Goal: Task Accomplishment & Management: Manage account settings

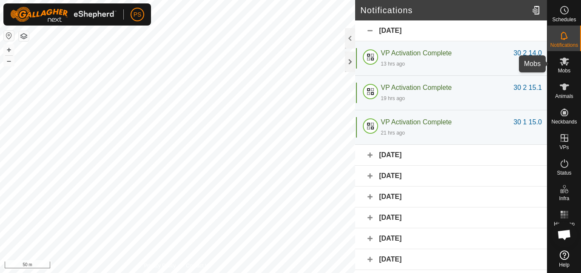
click at [562, 63] on icon at bounding box center [564, 61] width 9 height 8
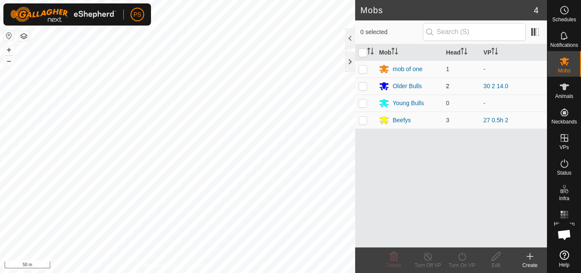
click at [363, 84] on p-checkbox at bounding box center [362, 85] width 9 height 7
checkbox input "true"
click at [463, 260] on icon at bounding box center [462, 256] width 8 height 9
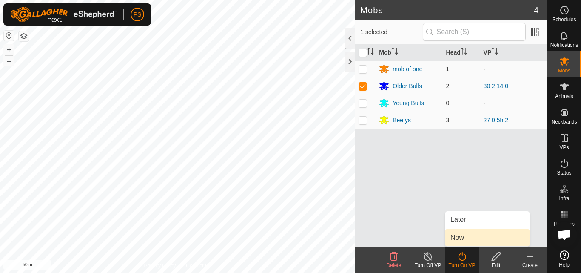
click at [483, 239] on link "Now" at bounding box center [487, 237] width 84 height 17
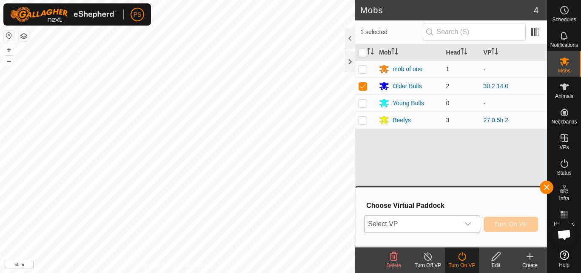
click at [466, 223] on icon "dropdown trigger" at bounding box center [467, 223] width 7 height 7
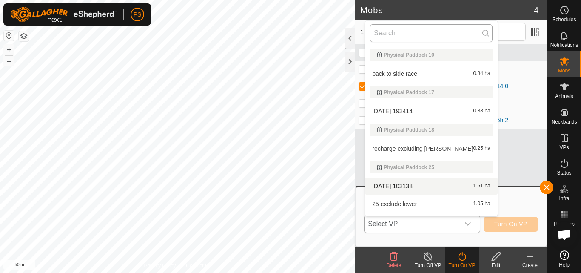
click at [419, 34] on input "text" at bounding box center [431, 33] width 122 height 18
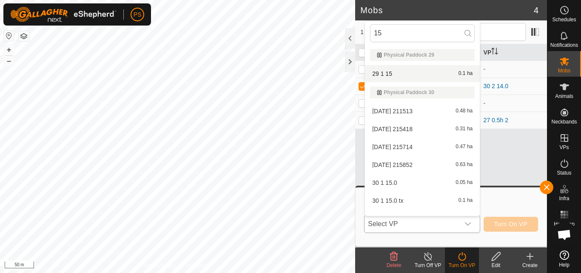
type input "15"
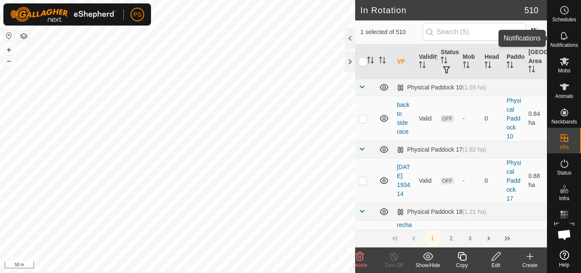
click at [562, 39] on icon at bounding box center [563, 35] width 7 height 8
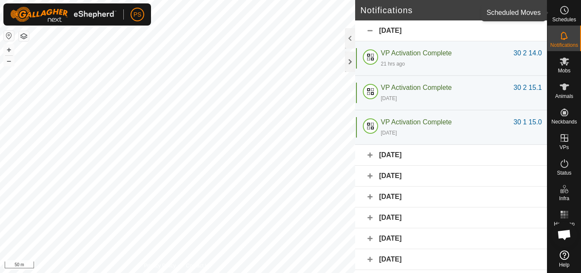
click at [564, 8] on icon at bounding box center [564, 10] width 10 height 10
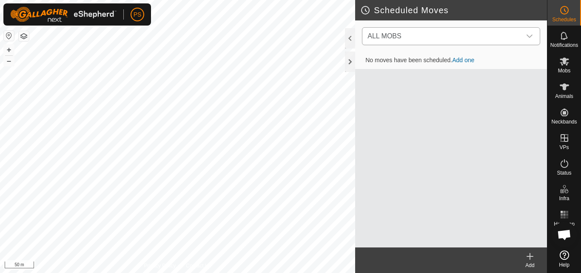
click at [532, 34] on icon "dropdown trigger" at bounding box center [529, 36] width 7 height 7
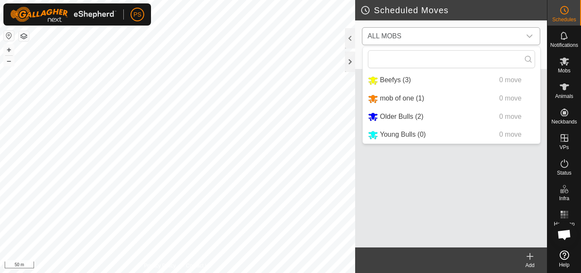
click at [399, 121] on li "Older Bulls (2) 0 move" at bounding box center [451, 116] width 177 height 17
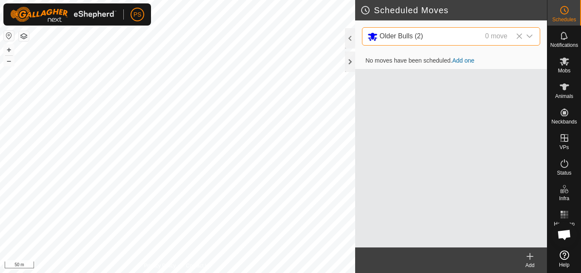
click at [530, 257] on icon at bounding box center [530, 256] width 0 height 6
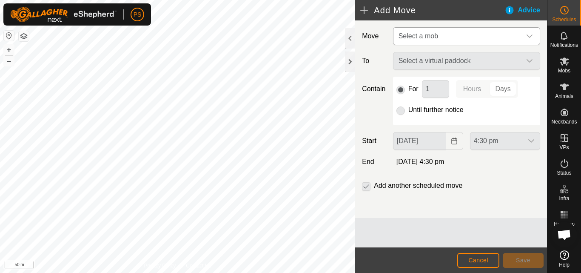
click at [531, 35] on icon "dropdown trigger" at bounding box center [529, 36] width 7 height 7
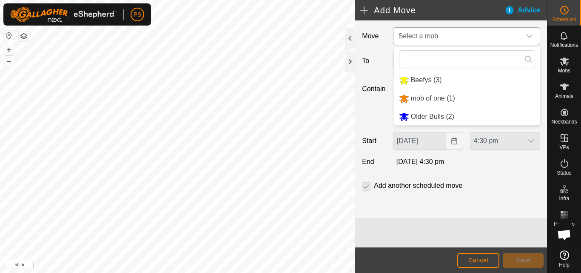
click at [430, 113] on li "Older Bulls (2)" at bounding box center [467, 116] width 146 height 17
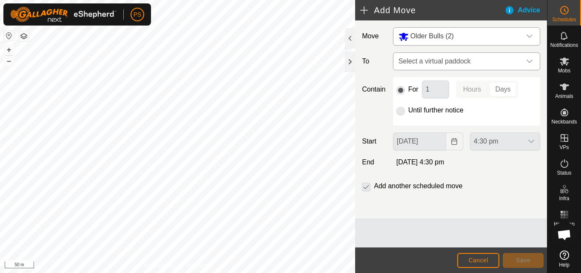
click at [532, 61] on icon "dropdown trigger" at bounding box center [529, 61] width 7 height 7
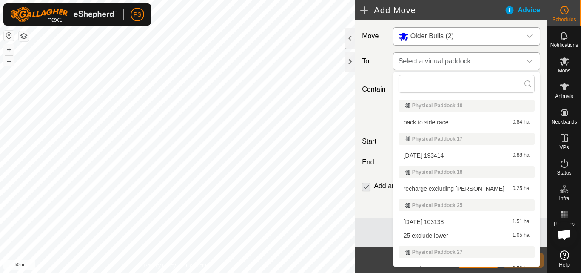
click at [448, 62] on span "Select a virtual paddock" at bounding box center [458, 61] width 126 height 17
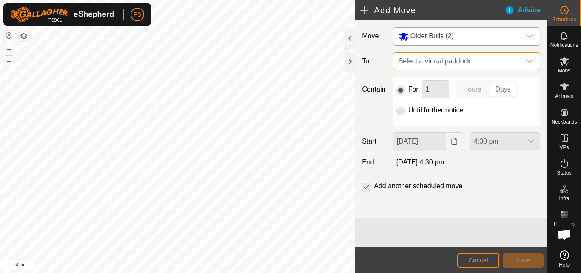
click at [504, 62] on span "Select a virtual paddock" at bounding box center [458, 61] width 126 height 17
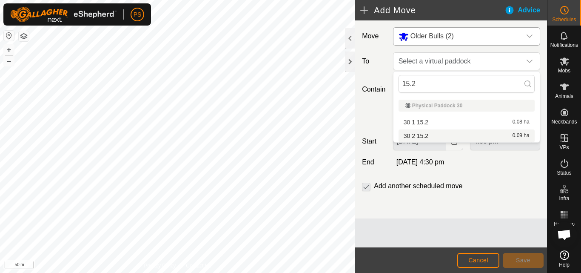
type input "15.2"
click at [432, 134] on li "30 2 15.2 0.09 ha" at bounding box center [466, 135] width 136 height 13
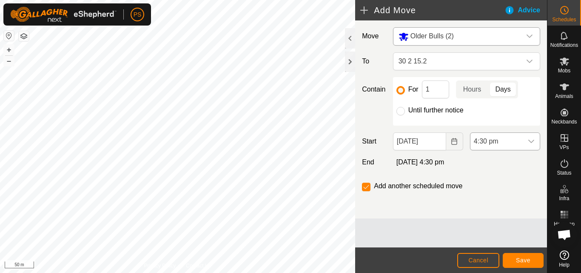
click at [529, 140] on icon "dropdown trigger" at bounding box center [531, 141] width 7 height 7
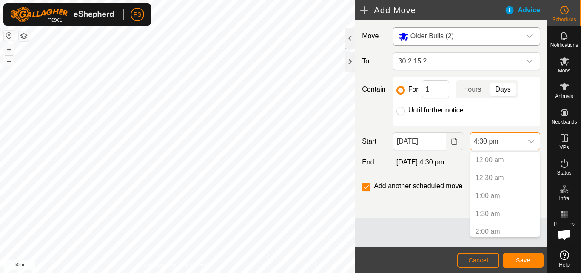
scroll to position [521, 0]
click at [494, 210] on p-selectitem "4:00 pm" at bounding box center [504, 210] width 69 height 17
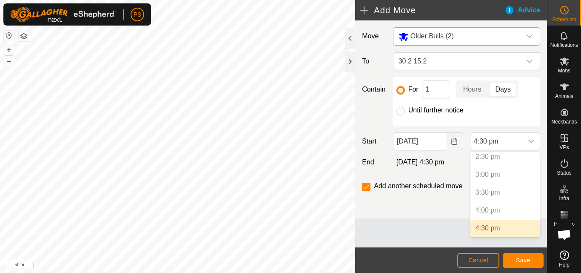
click at [439, 213] on div "Move Older Bulls (2) To 30 2 15.2 Contain For 1 Hours Days Until further notice…" at bounding box center [451, 119] width 192 height 198
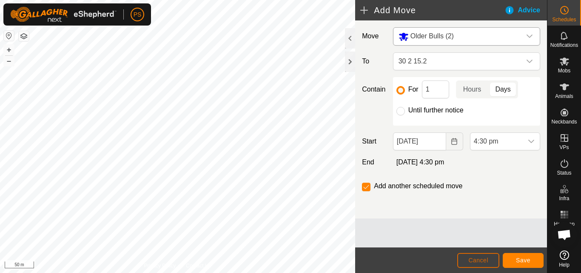
click at [486, 261] on span "Cancel" at bounding box center [478, 259] width 20 height 7
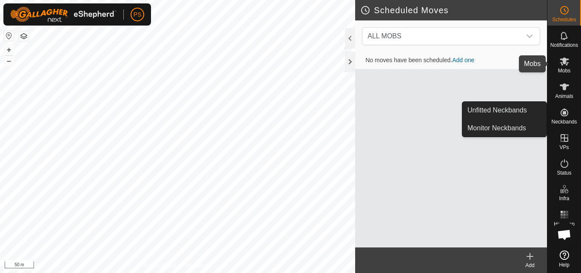
click at [563, 66] on icon at bounding box center [564, 61] width 10 height 10
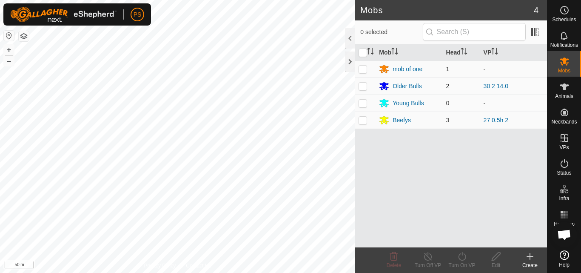
click at [360, 86] on p-checkbox at bounding box center [362, 85] width 9 height 7
checkbox input "true"
click at [463, 259] on icon at bounding box center [462, 256] width 11 height 10
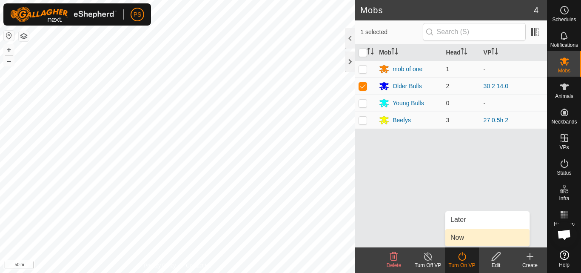
click at [462, 240] on link "Now" at bounding box center [487, 237] width 84 height 17
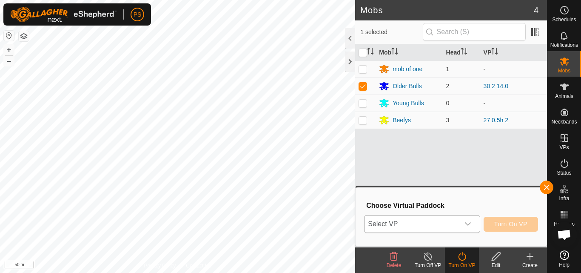
click at [471, 222] on div "dropdown trigger" at bounding box center [467, 223] width 17 height 17
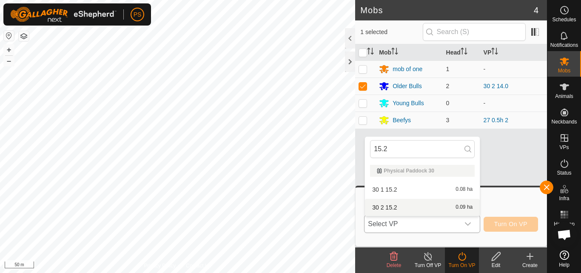
type input "15.2"
click at [388, 202] on li "30 2 15.2 0.09 ha" at bounding box center [422, 207] width 115 height 17
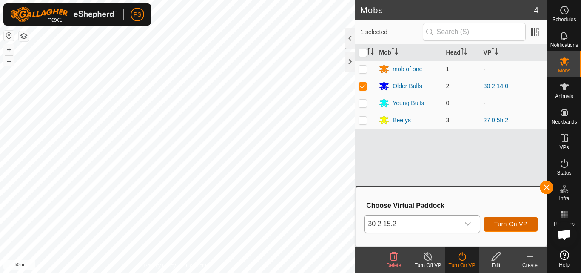
click at [517, 225] on span "Turn On VP" at bounding box center [510, 223] width 33 height 7
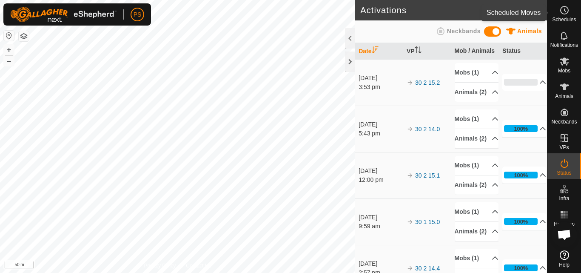
click at [564, 12] on icon at bounding box center [564, 10] width 10 height 10
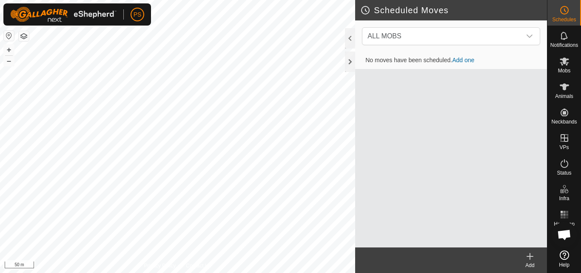
click at [466, 58] on link "Add one" at bounding box center [463, 60] width 22 height 7
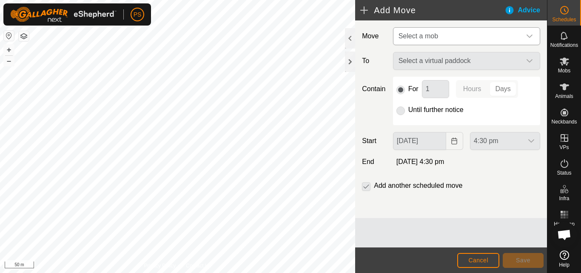
click at [530, 38] on icon "dropdown trigger" at bounding box center [529, 36] width 7 height 7
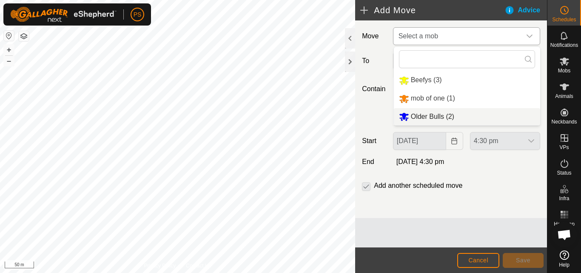
click at [425, 114] on li "Older Bulls (2)" at bounding box center [467, 116] width 146 height 17
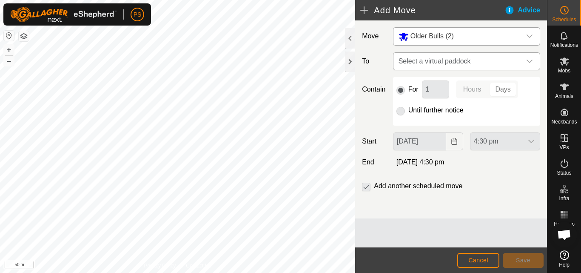
click at [533, 65] on div "dropdown trigger" at bounding box center [529, 61] width 17 height 17
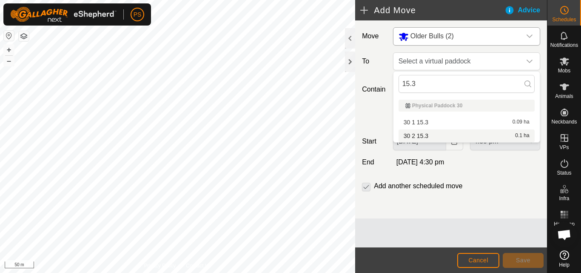
type input "15.3"
click at [440, 135] on li "30 2 15.3 0.1 ha" at bounding box center [466, 135] width 136 height 13
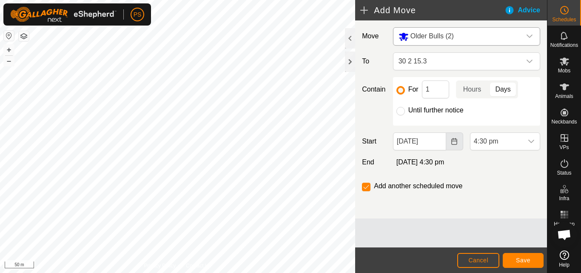
click at [455, 142] on icon "Choose Date" at bounding box center [454, 141] width 7 height 7
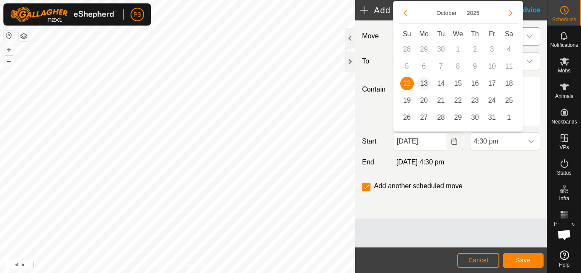
click at [424, 80] on span "13" at bounding box center [424, 84] width 14 height 14
type input "[DATE]"
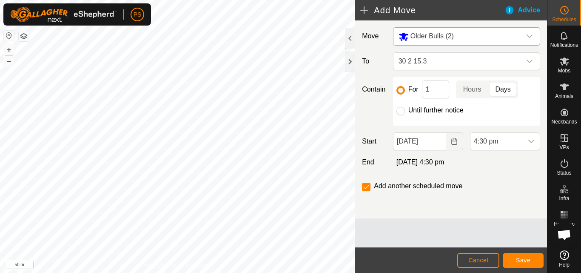
click at [512, 185] on div "Add another scheduled move" at bounding box center [450, 189] width 185 height 17
click at [529, 136] on div "dropdown trigger" at bounding box center [531, 141] width 17 height 17
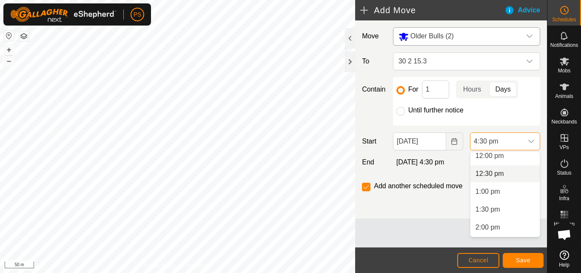
scroll to position [429, 0]
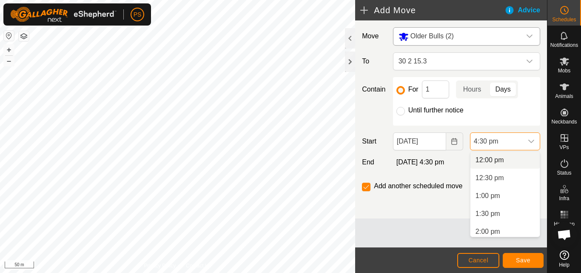
click at [503, 153] on li "12:00 pm" at bounding box center [504, 159] width 69 height 17
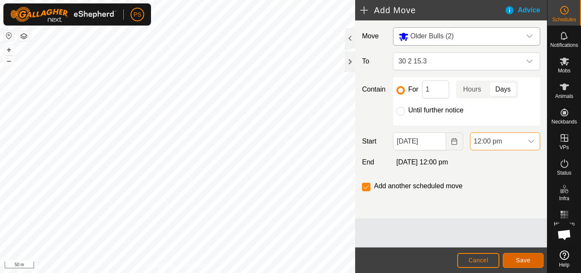
click at [527, 261] on span "Save" at bounding box center [523, 259] width 14 height 7
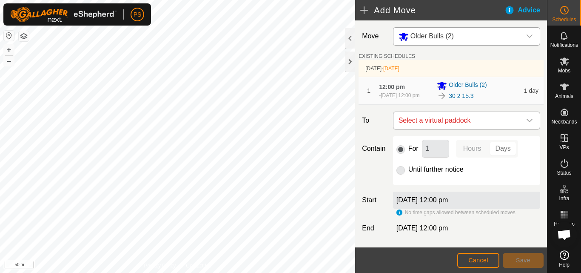
click at [526, 124] on icon "dropdown trigger" at bounding box center [529, 120] width 7 height 7
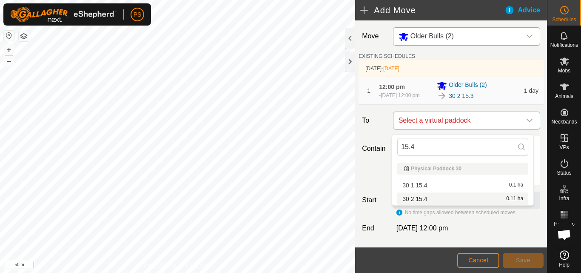
type input "15.4"
click at [423, 199] on li "30 2 15.4 0.11 ha" at bounding box center [462, 198] width 131 height 13
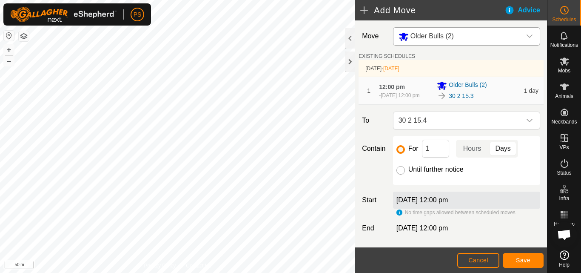
click at [399, 174] on input "Until further notice" at bounding box center [400, 170] width 9 height 9
radio input "true"
checkbox input "false"
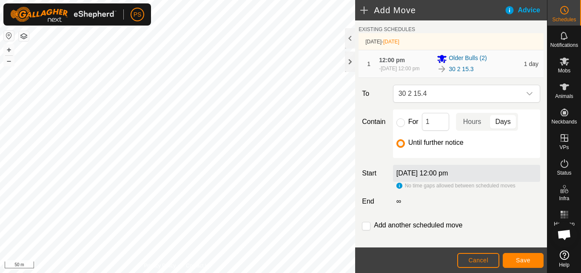
scroll to position [41, 0]
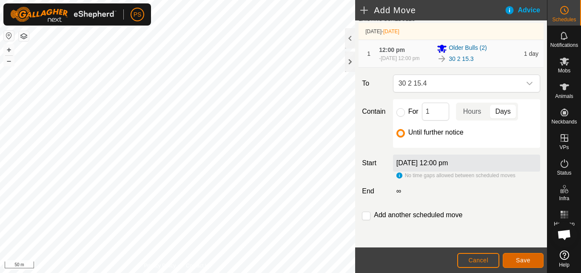
click at [521, 261] on span "Save" at bounding box center [523, 259] width 14 height 7
